Goal: Information Seeking & Learning: Learn about a topic

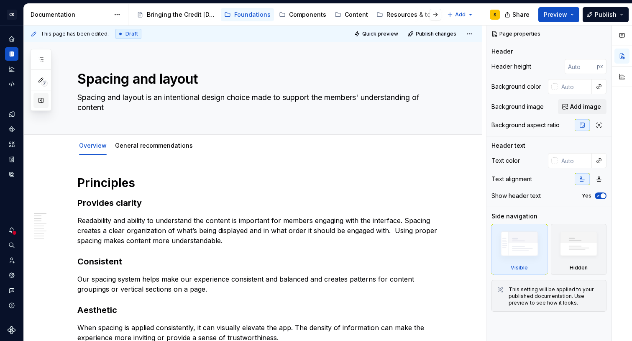
click at [46, 102] on button "button" at bounding box center [40, 100] width 15 height 15
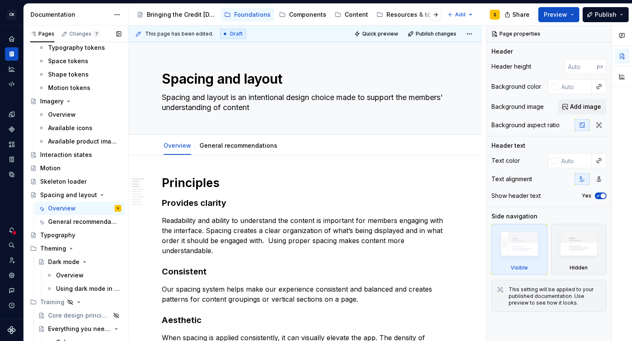
scroll to position [186, 0]
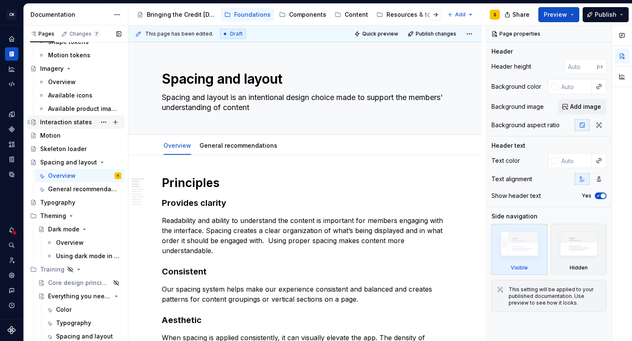
click at [64, 120] on div "Interaction states" at bounding box center [66, 122] width 52 height 8
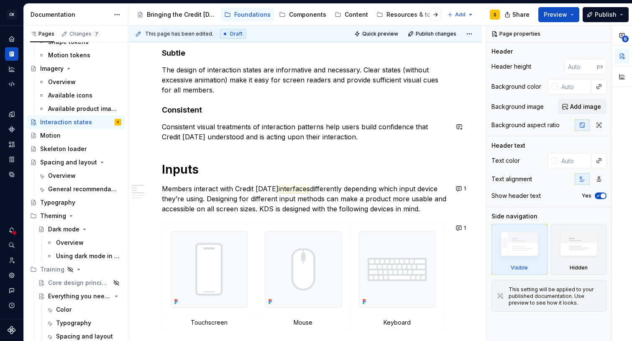
scroll to position [238, 0]
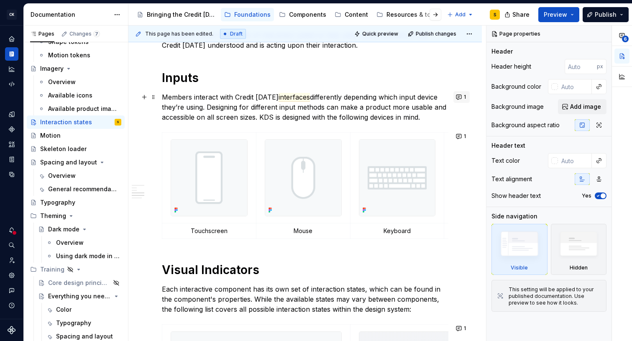
click at [464, 97] on button "1" at bounding box center [461, 97] width 16 height 12
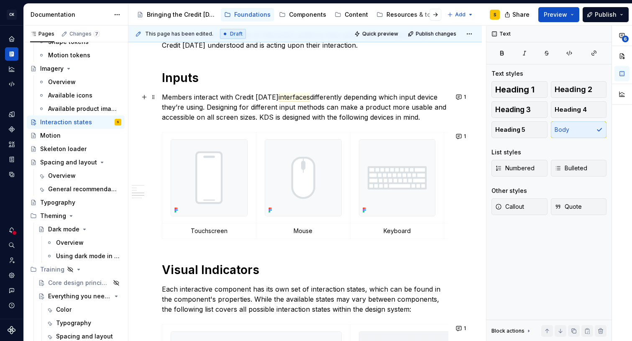
click at [427, 99] on p "Members interact with Credit [DATE] interfaces differently depending which inpu…" at bounding box center [305, 107] width 287 height 30
click at [465, 139] on button "1" at bounding box center [461, 137] width 16 height 12
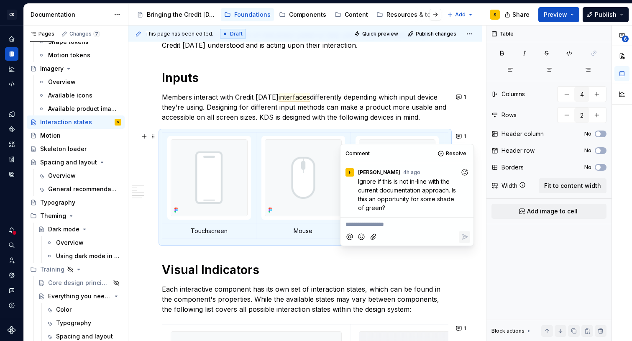
click at [420, 116] on p "Members interact with Credit [DATE] interfaces differently depending which inpu…" at bounding box center [305, 107] width 287 height 30
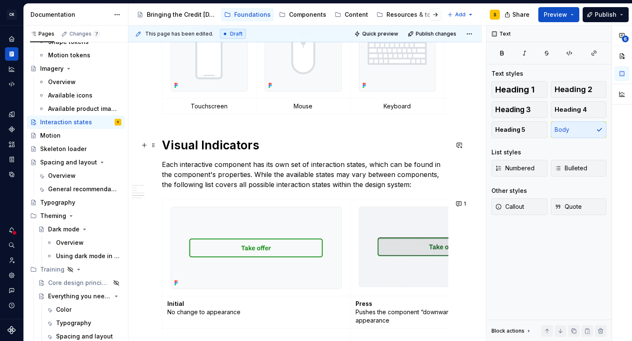
scroll to position [388, 0]
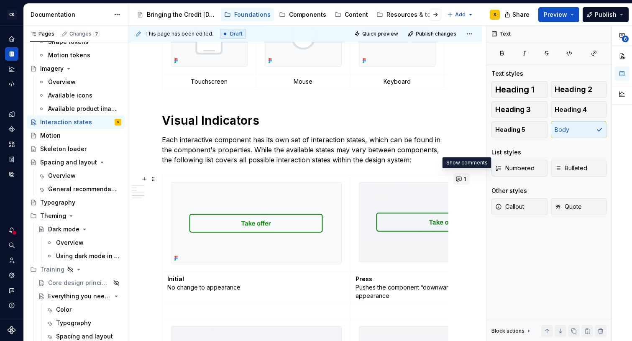
click at [464, 182] on button "1" at bounding box center [461, 179] width 16 height 12
click at [412, 161] on p "Each interactive component has its own set of interaction states, which can be …" at bounding box center [305, 150] width 287 height 30
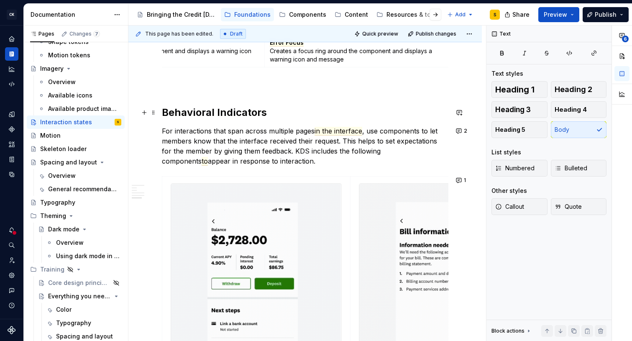
scroll to position [1053, 0]
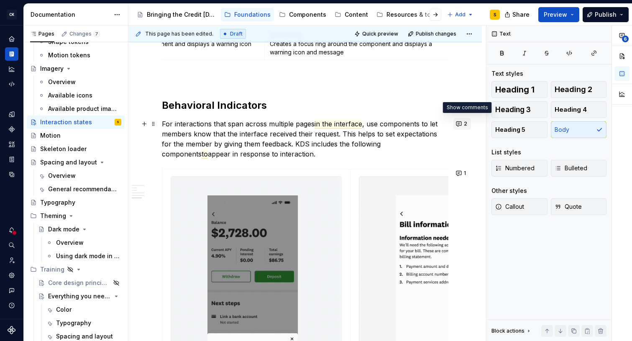
click at [464, 124] on button "2" at bounding box center [462, 124] width 18 height 12
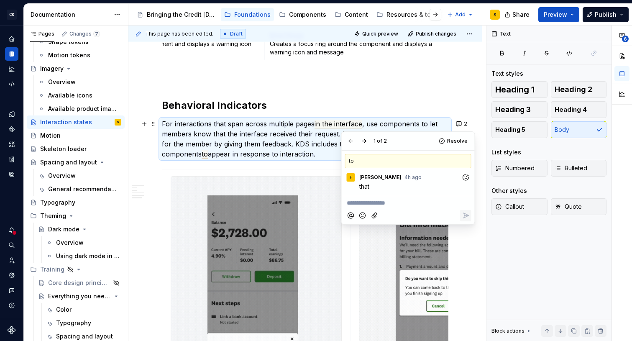
click at [350, 107] on h2 "Behavioral Indicators" at bounding box center [305, 105] width 287 height 13
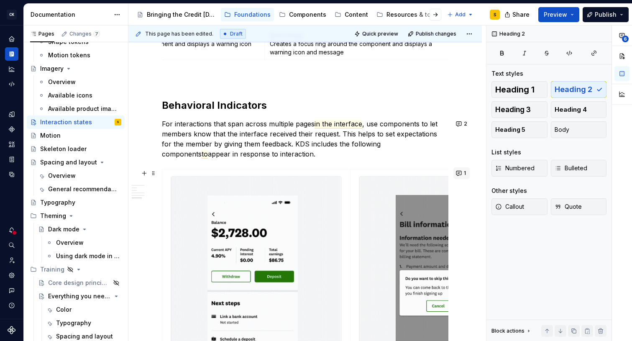
click at [463, 174] on button "1" at bounding box center [461, 173] width 16 height 12
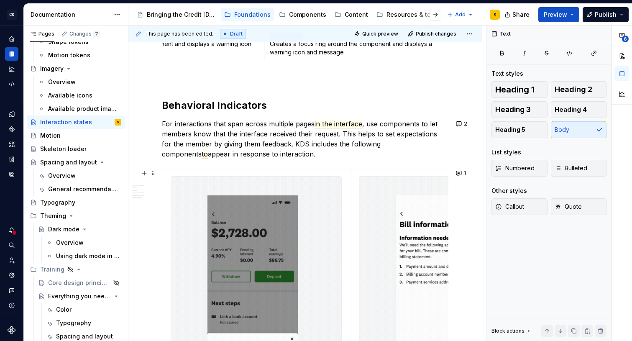
click at [308, 139] on p "For interactions that span across multiple pages in the interface , use compone…" at bounding box center [305, 139] width 287 height 40
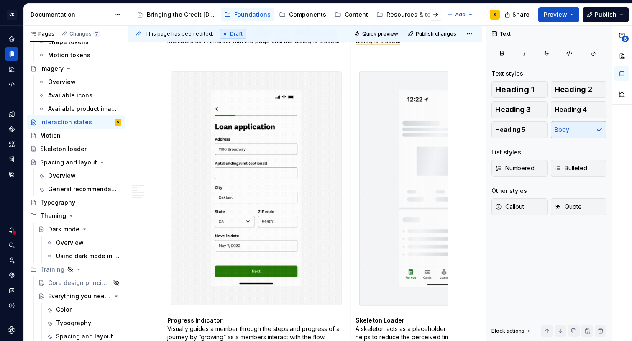
scroll to position [1471, 0]
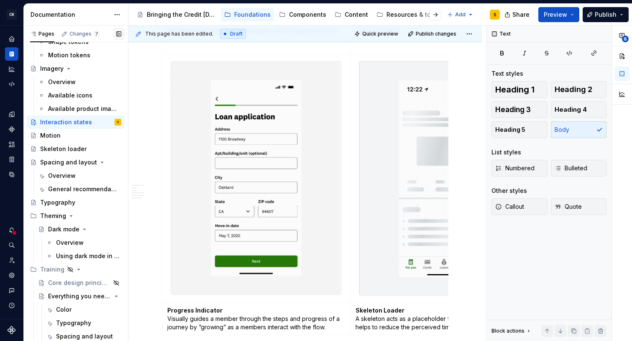
click at [116, 37] on button "button" at bounding box center [119, 34] width 12 height 12
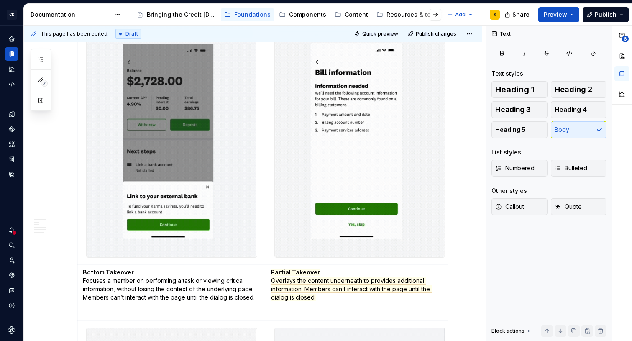
scroll to position [1181, 0]
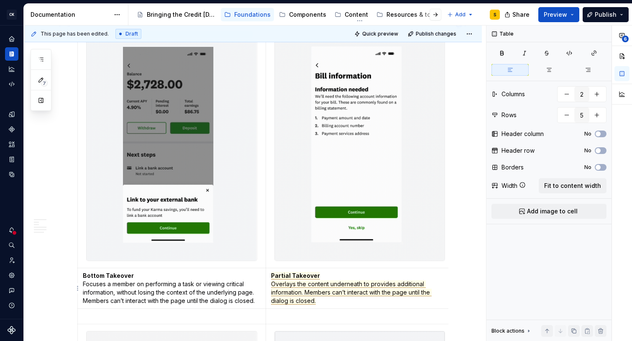
click at [292, 283] on span "Overlays the content underneath to provides additional information. Members can…" at bounding box center [351, 292] width 161 height 24
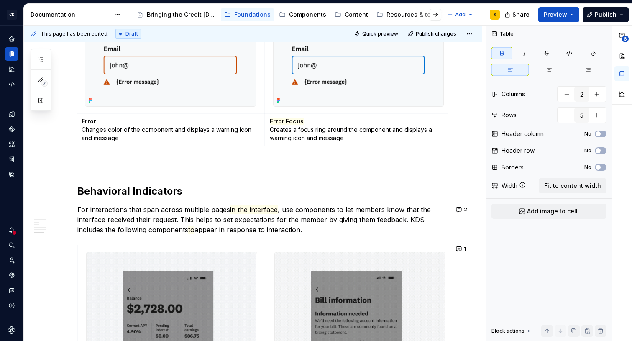
scroll to position [908, 0]
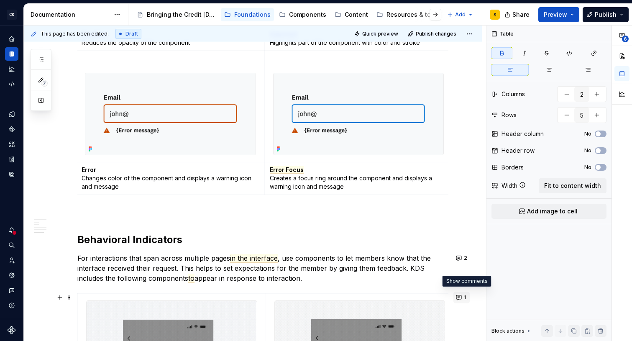
click at [463, 299] on button "1" at bounding box center [461, 298] width 16 height 12
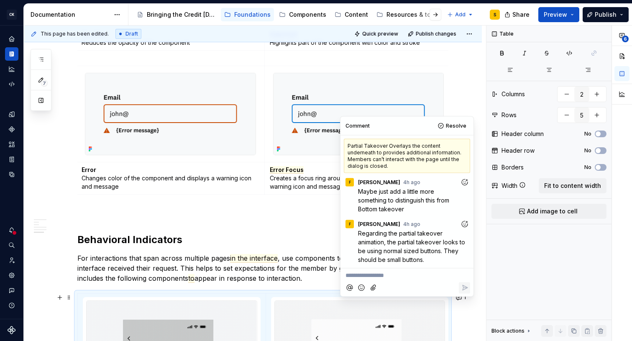
click at [322, 262] on p "For interactions that span across multiple pages in the interface , use compone…" at bounding box center [262, 268] width 371 height 30
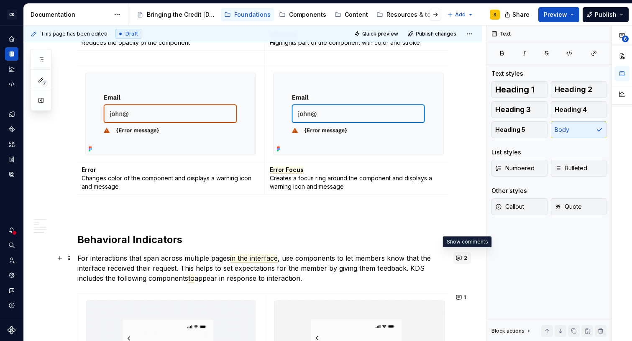
click at [467, 255] on span "2" at bounding box center [465, 258] width 3 height 7
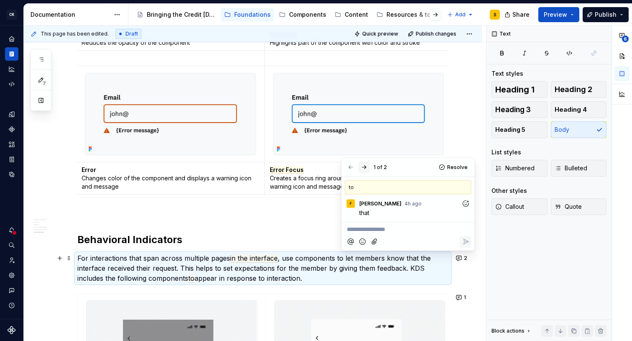
click at [363, 168] on button "button" at bounding box center [364, 167] width 12 height 12
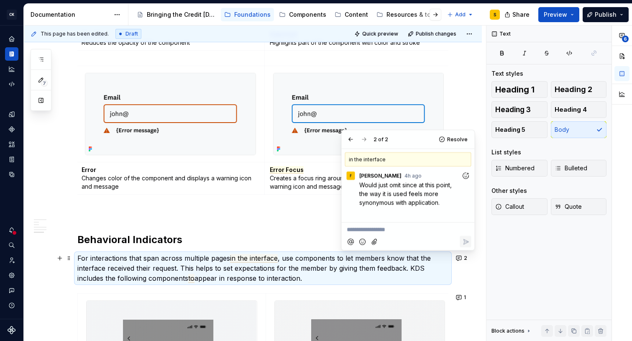
click at [305, 264] on p "For interactions that span across multiple pages in the interface , use compone…" at bounding box center [262, 268] width 371 height 30
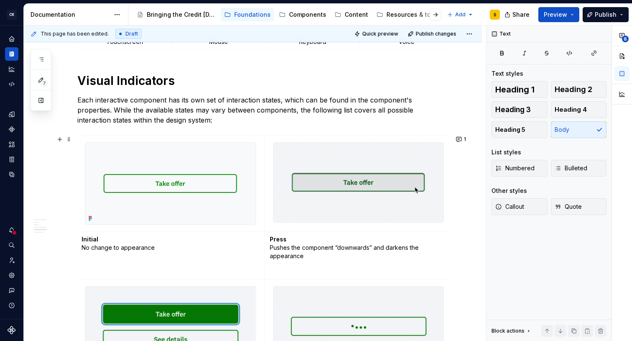
scroll to position [400, 0]
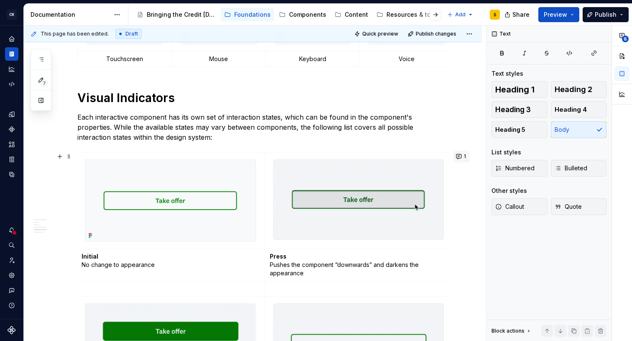
click at [465, 158] on button "1" at bounding box center [461, 157] width 16 height 12
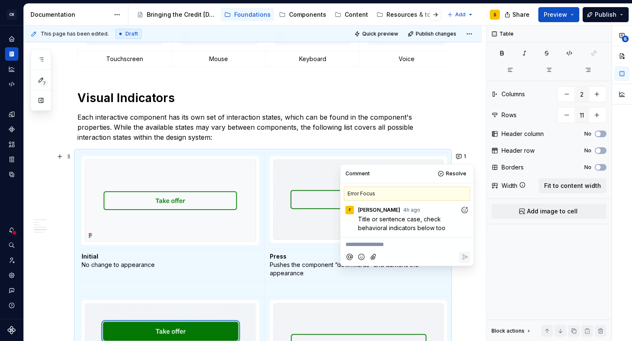
click at [404, 128] on p "Each interactive component has its own set of interaction states, which can be …" at bounding box center [262, 127] width 371 height 30
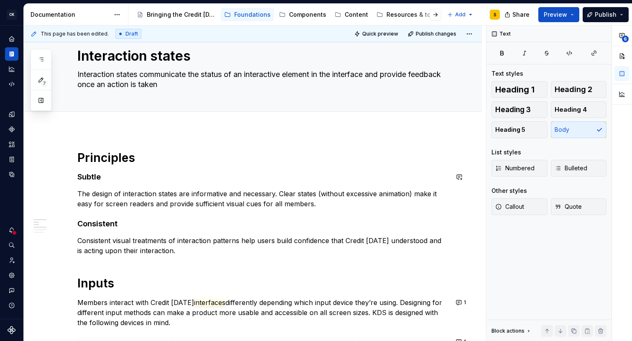
scroll to position [0, 0]
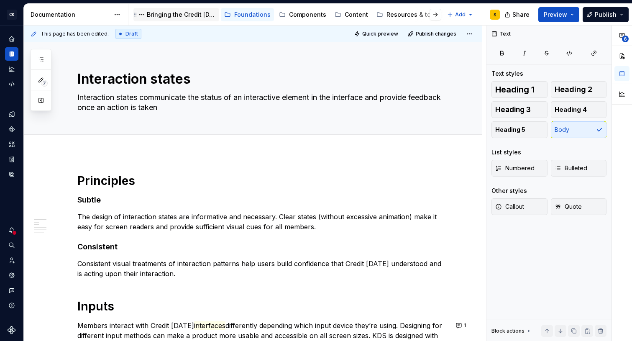
type textarea "*"
